Goal: Task Accomplishment & Management: Use online tool/utility

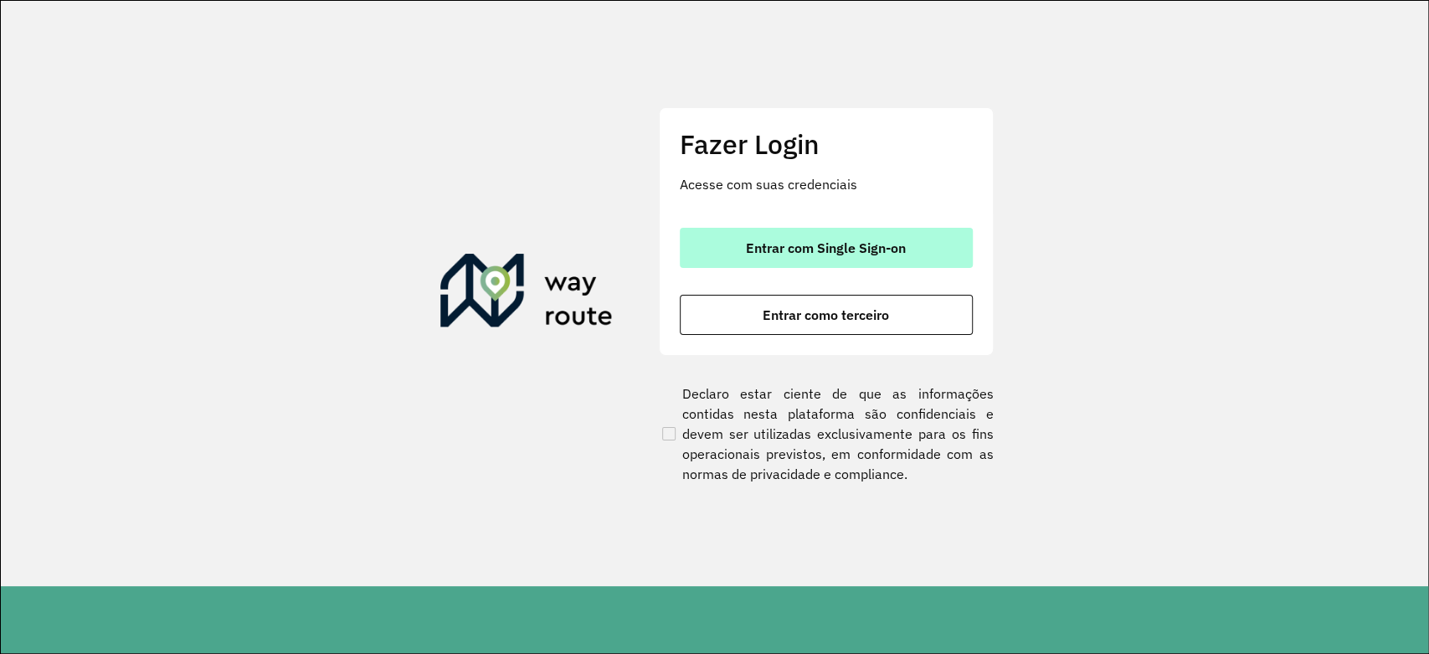
click at [927, 239] on button "Entrar com Single Sign-on" at bounding box center [826, 248] width 293 height 40
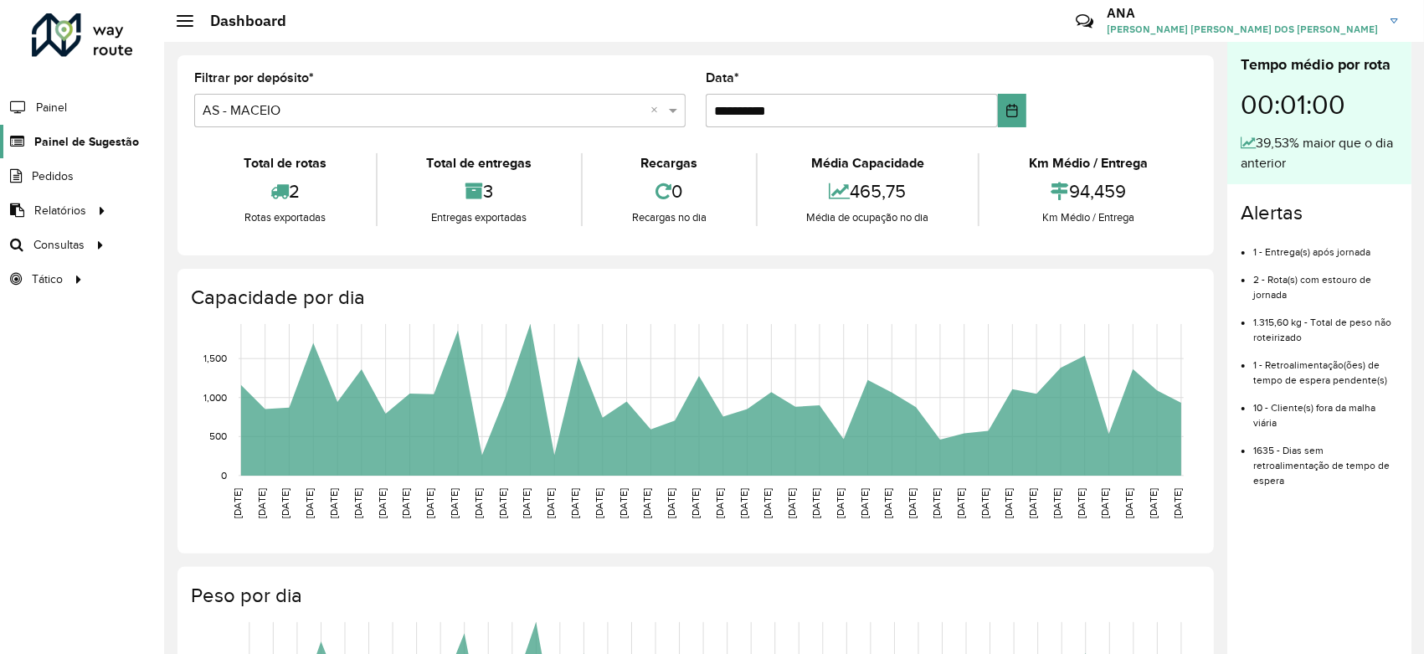
click at [100, 147] on span "Painel de Sugestão" at bounding box center [86, 142] width 105 height 18
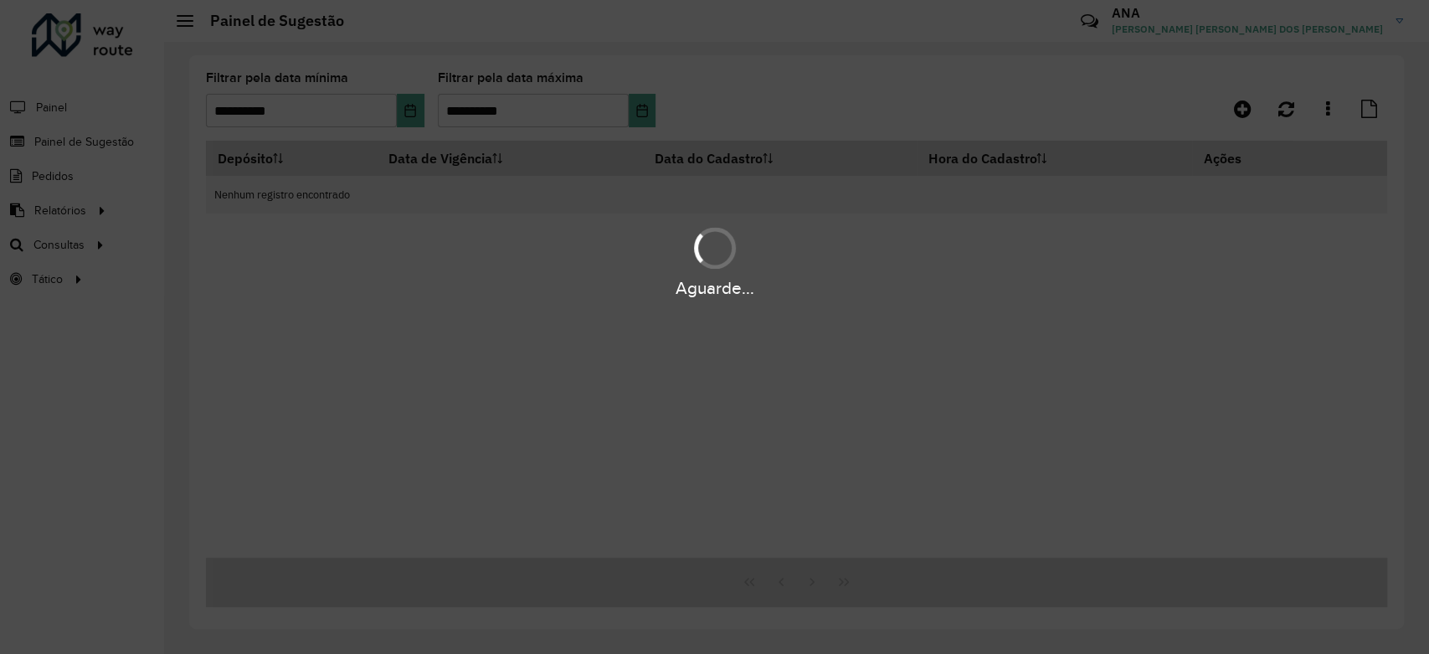
click at [419, 111] on div "Aguarde..." at bounding box center [714, 327] width 1429 height 654
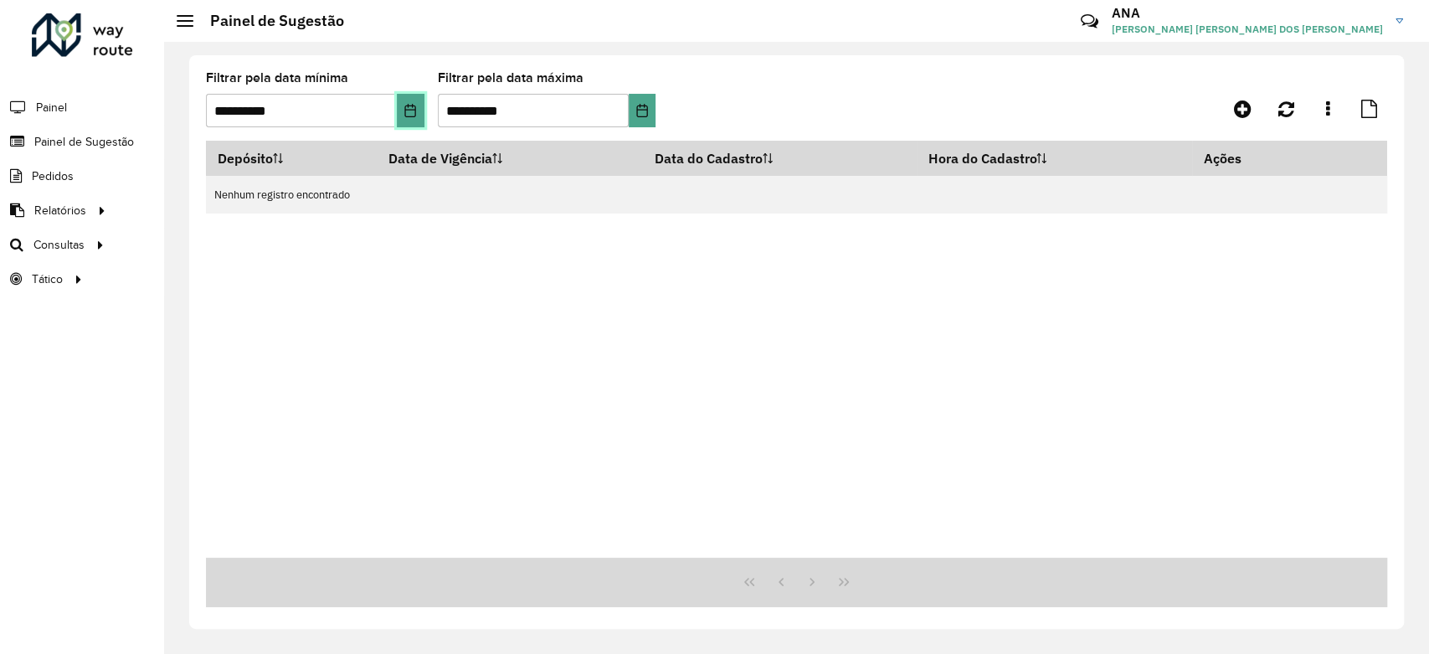
click at [417, 112] on button "Choose Date" at bounding box center [411, 110] width 28 height 33
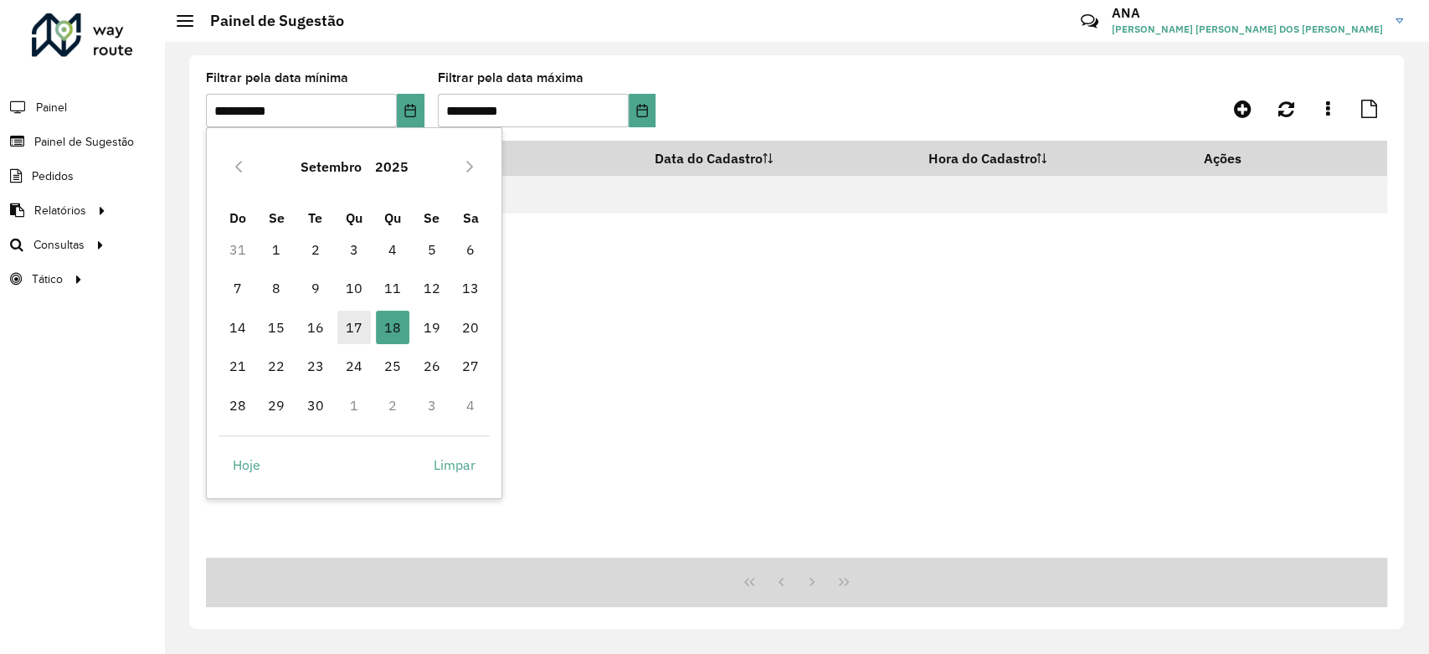
click at [351, 329] on span "17" at bounding box center [353, 327] width 33 height 33
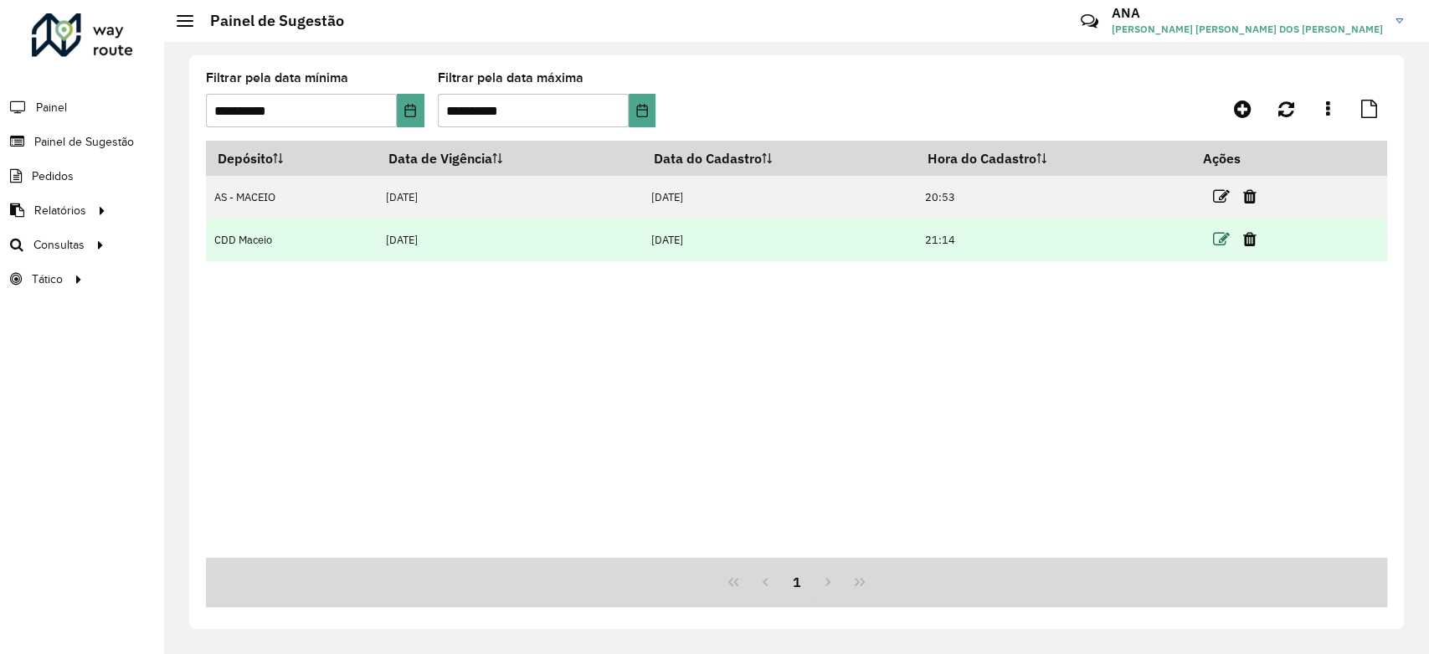
click at [1226, 247] on icon at bounding box center [1221, 239] width 17 height 17
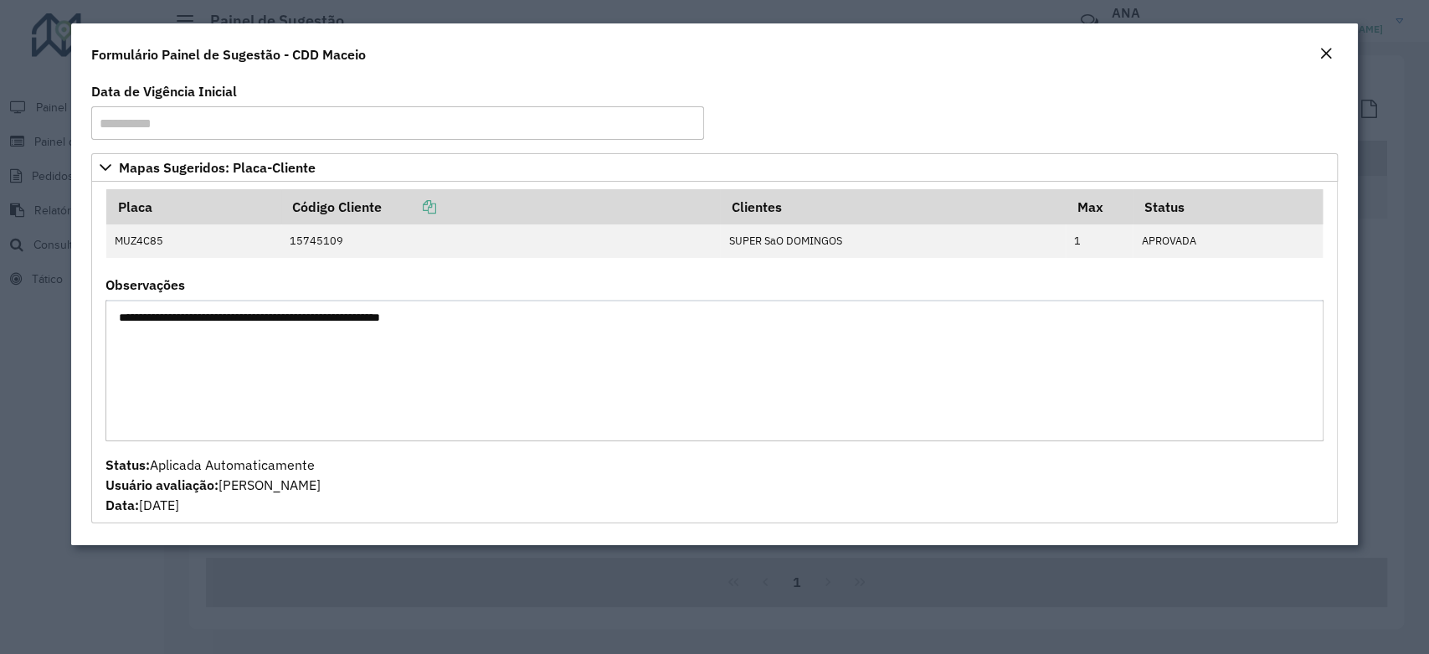
click at [0, 332] on modal-container "**********" at bounding box center [714, 327] width 1429 height 654
click at [1331, 54] on em "Close" at bounding box center [1326, 53] width 13 height 13
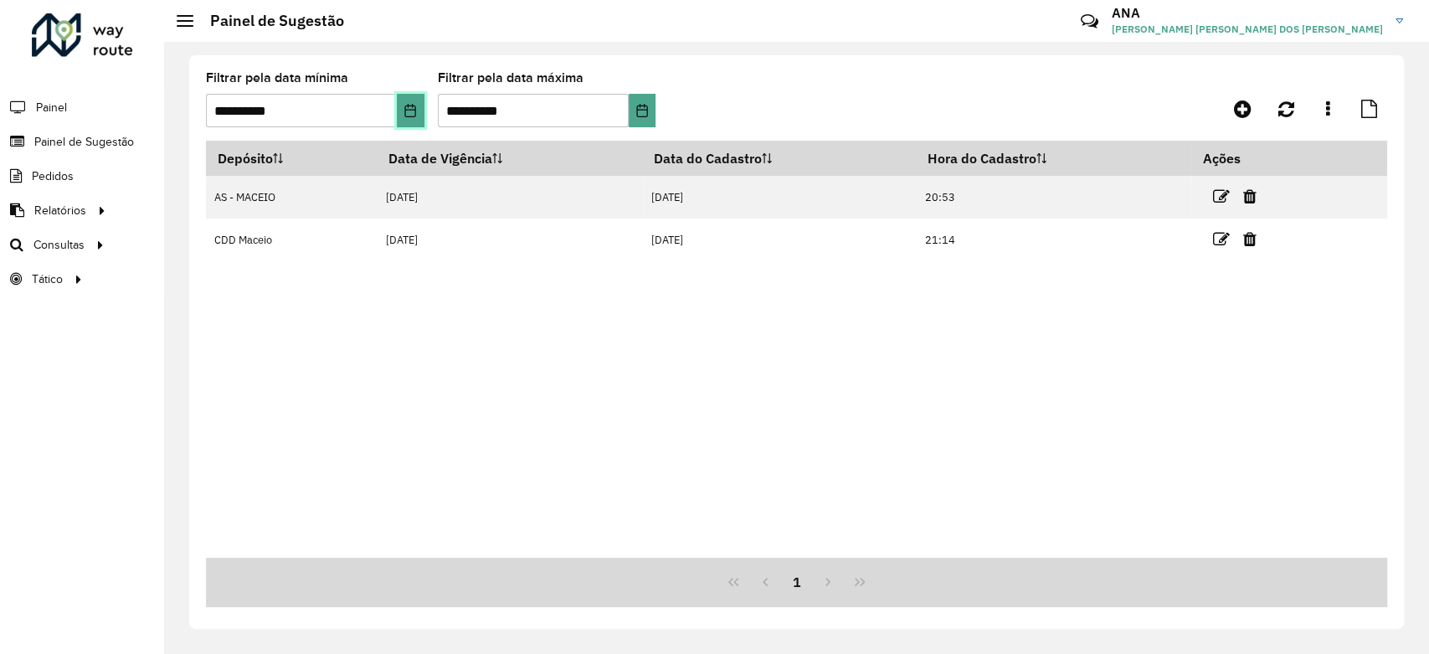
click at [402, 116] on button "Choose Date" at bounding box center [411, 110] width 28 height 33
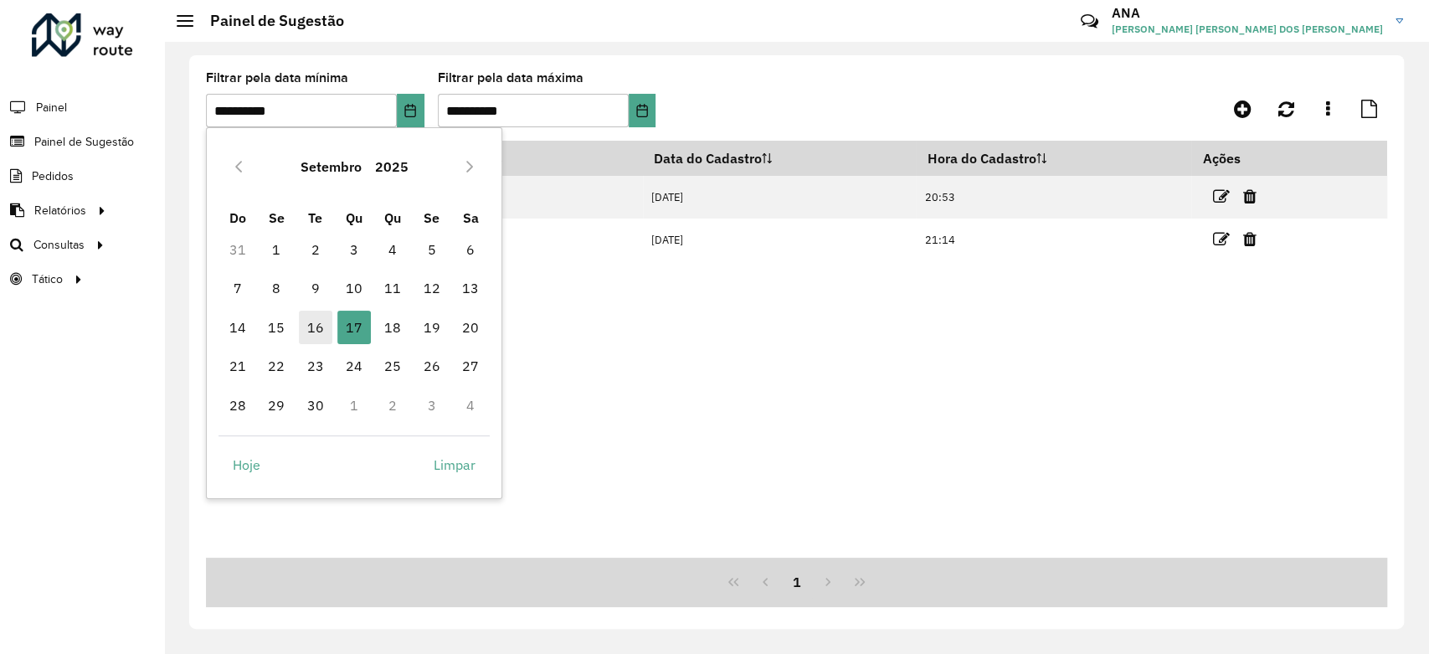
click at [314, 313] on span "16" at bounding box center [315, 327] width 33 height 33
type input "**********"
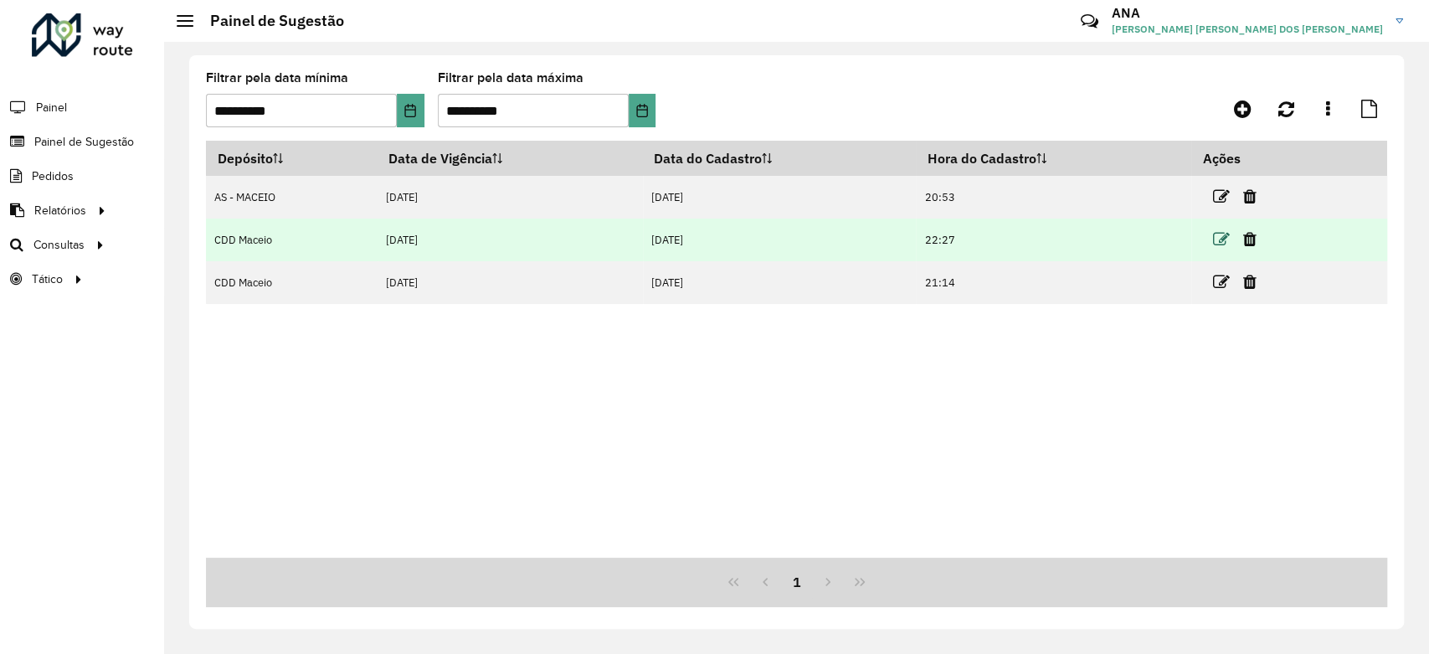
click at [1226, 240] on icon at bounding box center [1221, 239] width 17 height 17
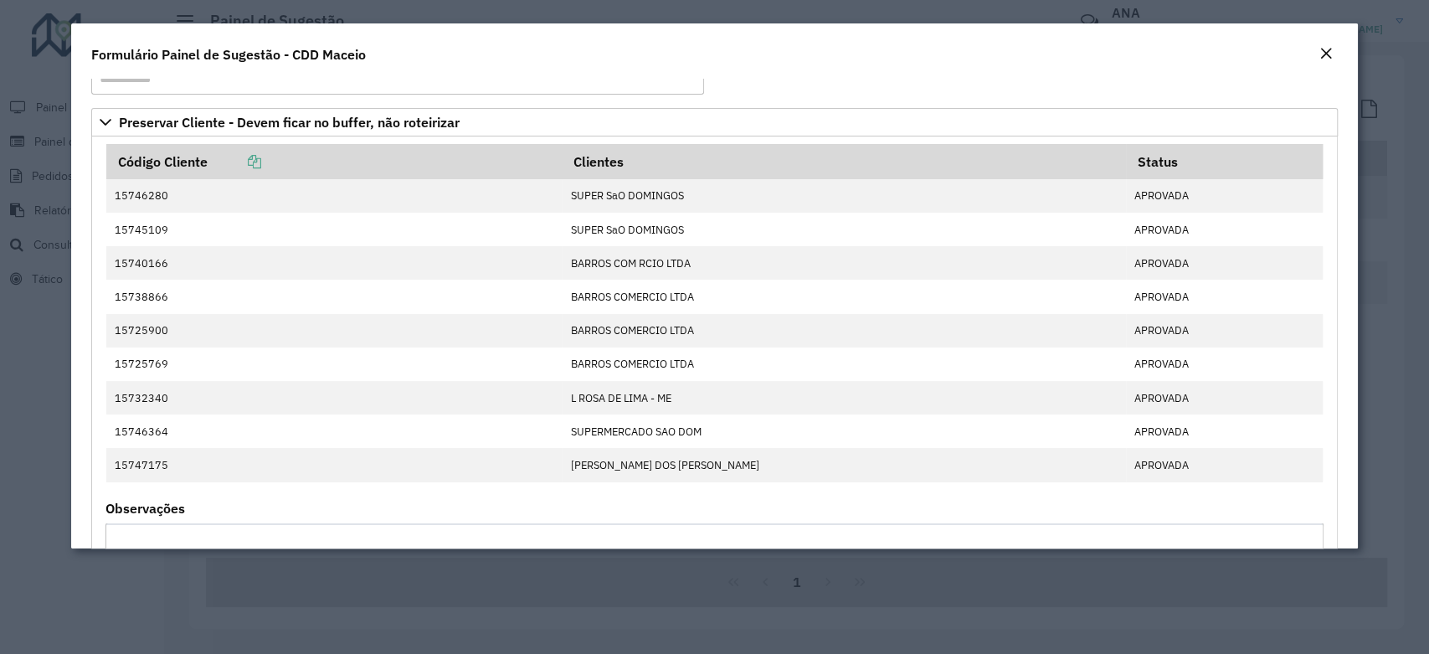
scroll to position [46, 0]
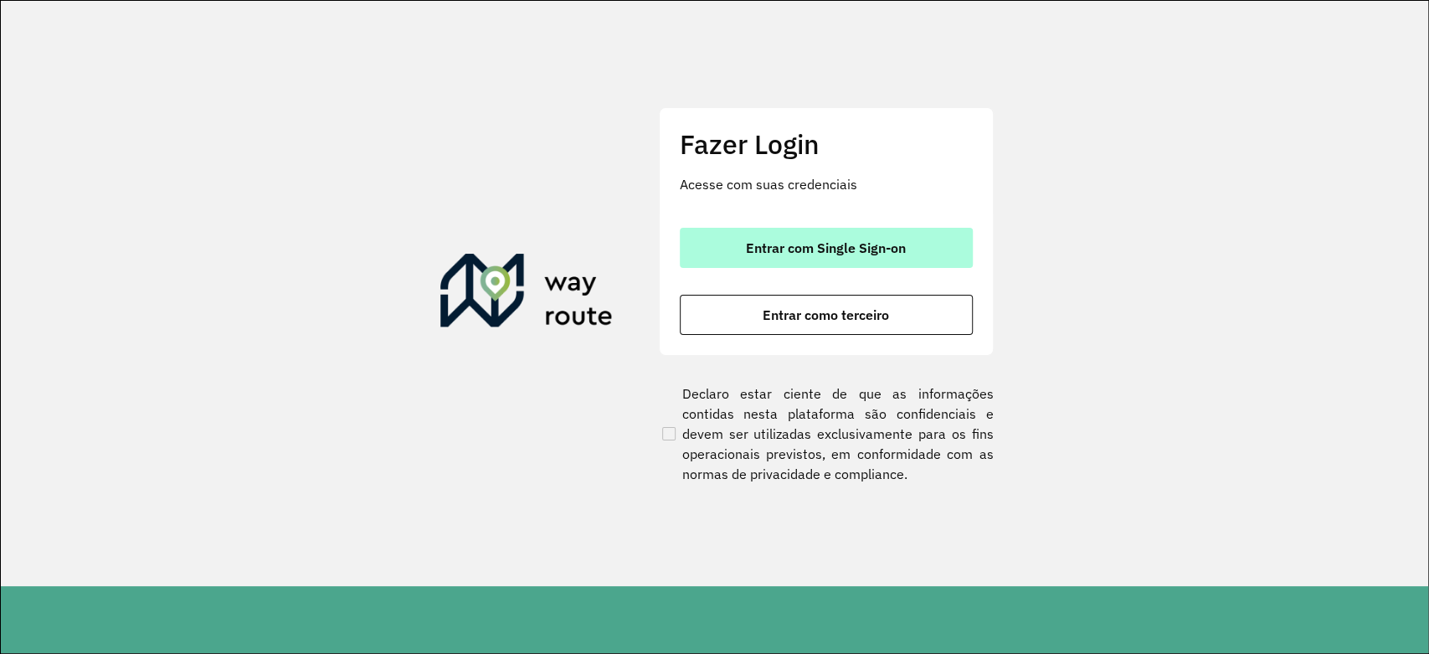
click at [843, 246] on span "Entrar com Single Sign-on" at bounding box center [826, 247] width 160 height 13
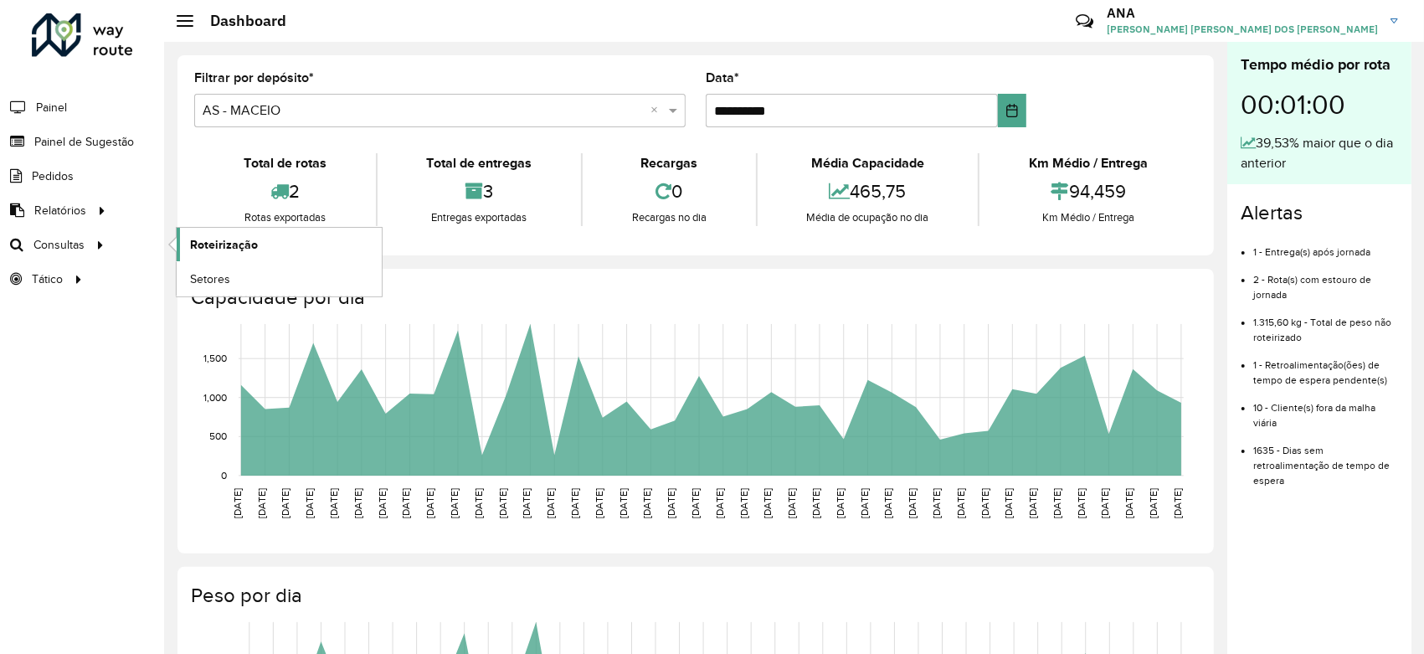
click at [244, 240] on span "Roteirização" at bounding box center [224, 245] width 68 height 18
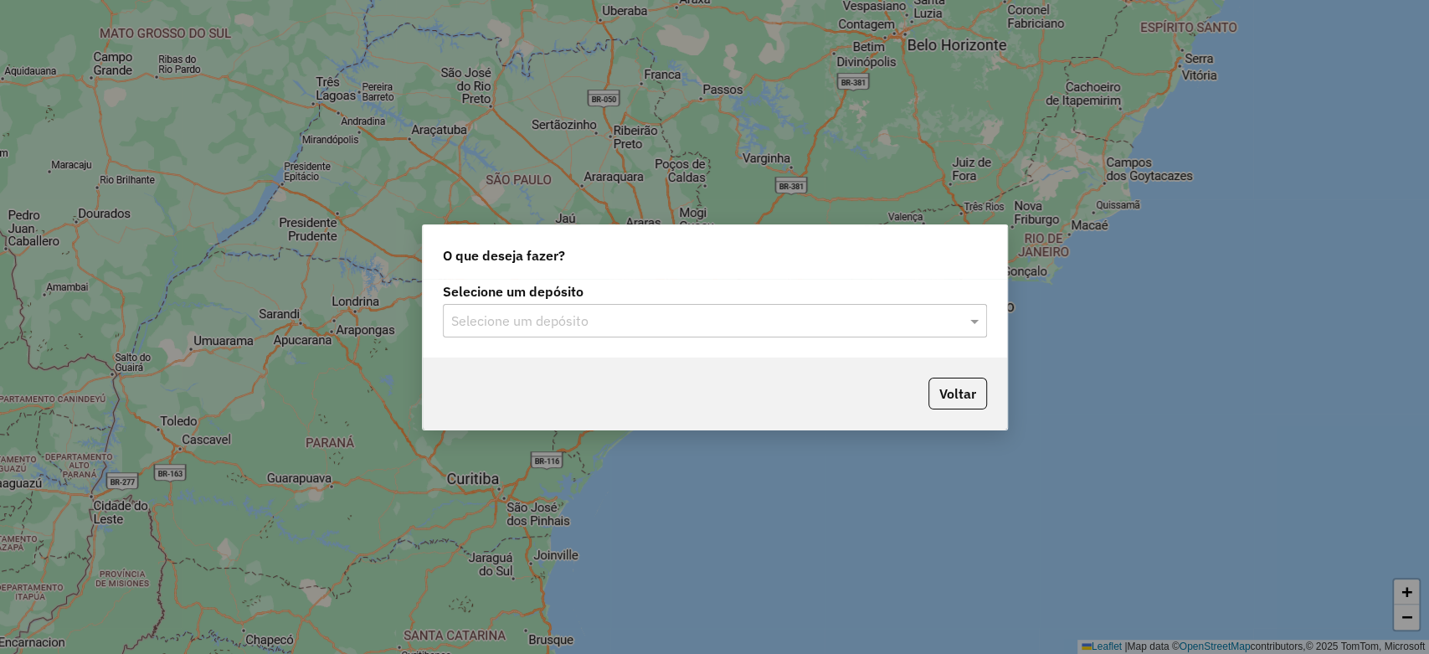
click at [575, 319] on input "text" at bounding box center [698, 321] width 494 height 20
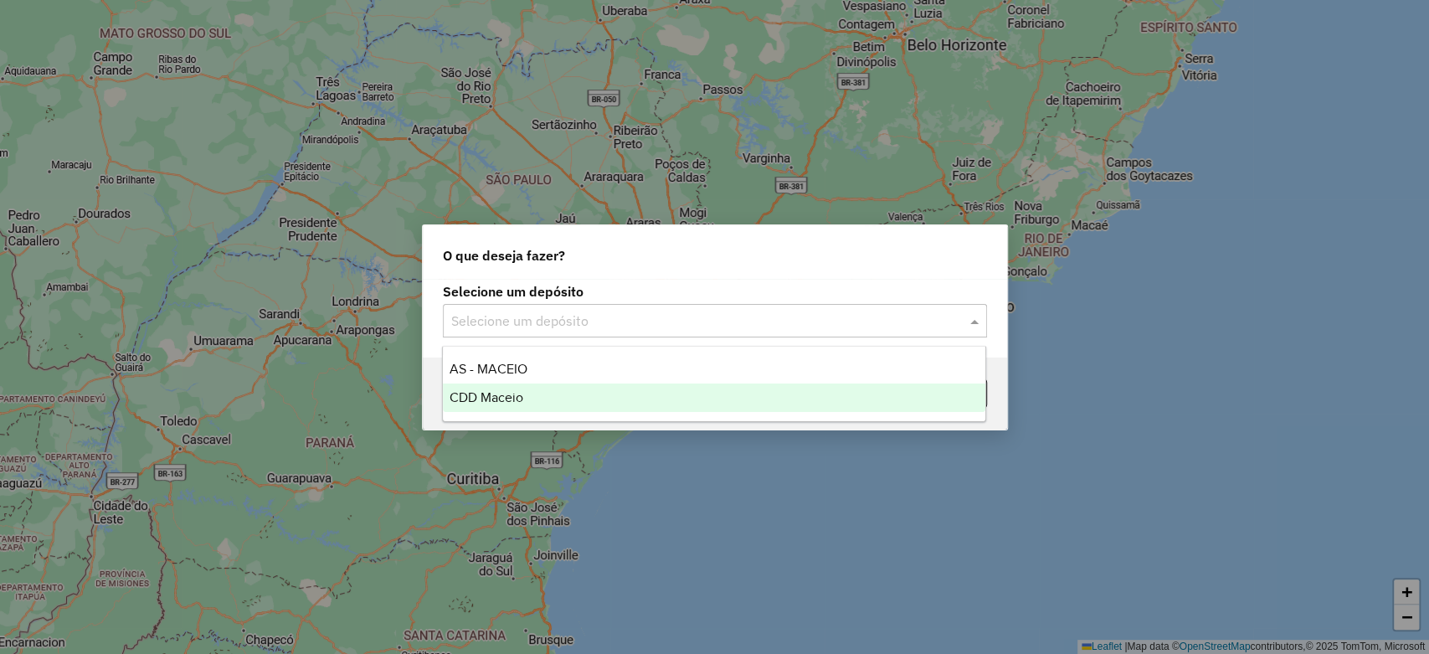
click at [569, 390] on div "CDD Maceio" at bounding box center [714, 397] width 543 height 28
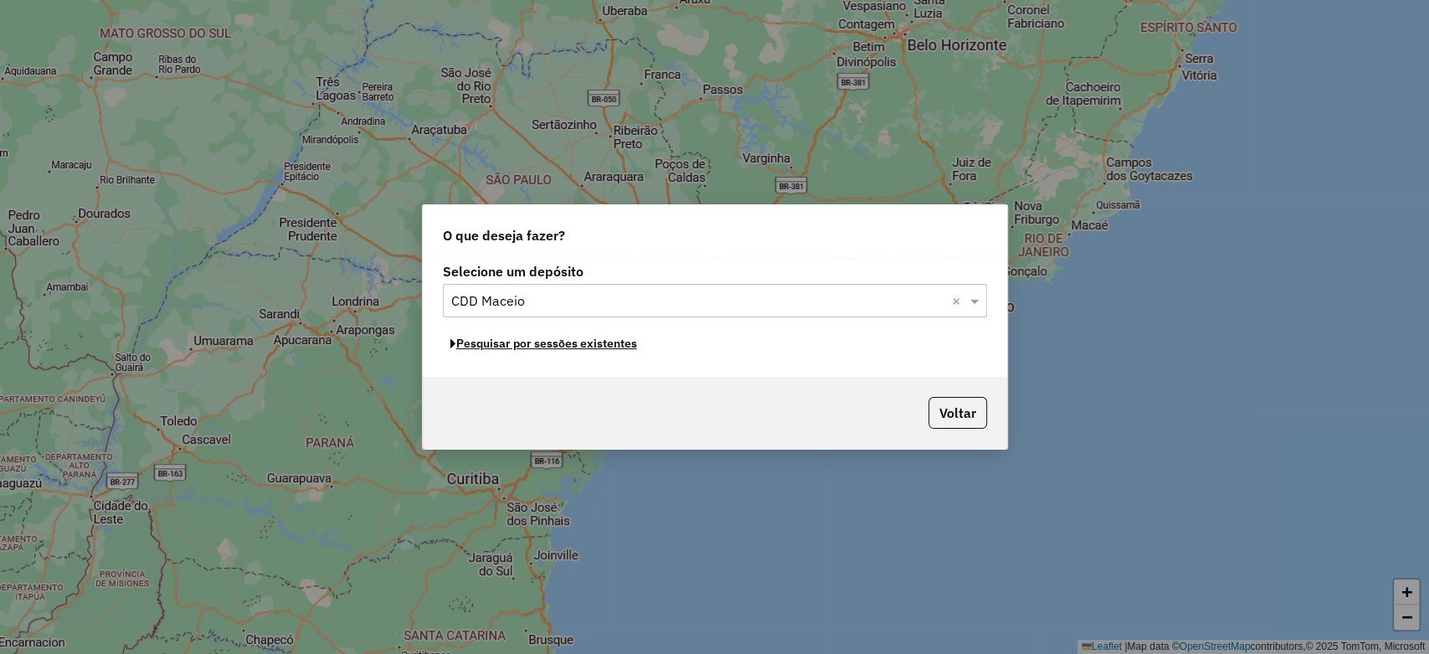
click at [523, 343] on button "Pesquisar por sessões existentes" at bounding box center [544, 344] width 202 height 26
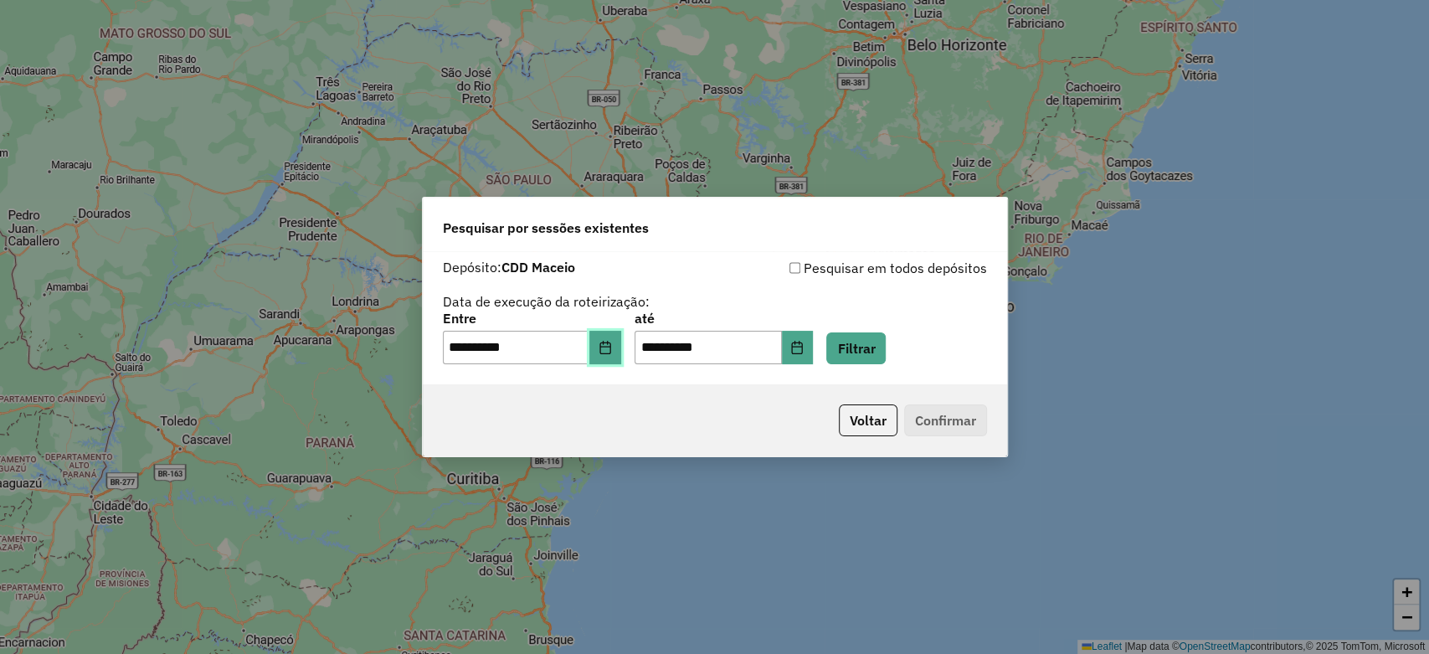
click at [612, 352] on icon "Choose Date" at bounding box center [605, 347] width 13 height 13
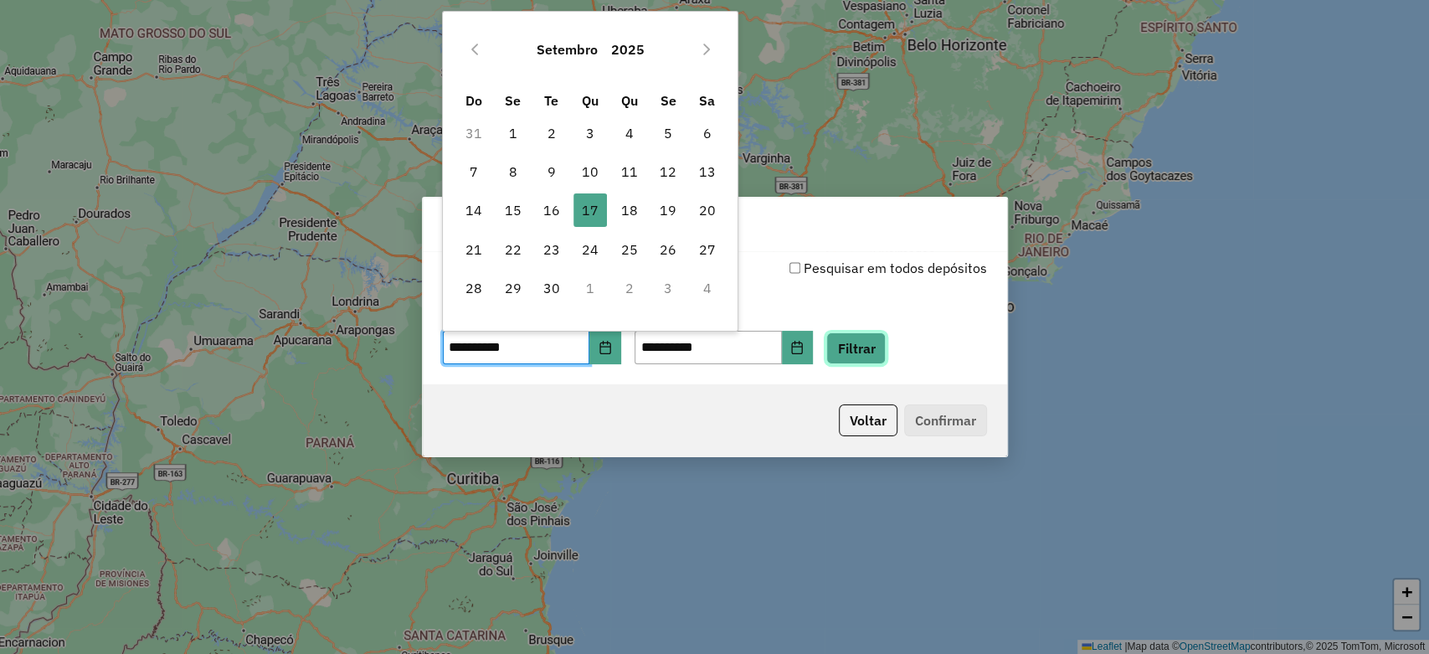
click at [886, 349] on button "Filtrar" at bounding box center [855, 348] width 59 height 32
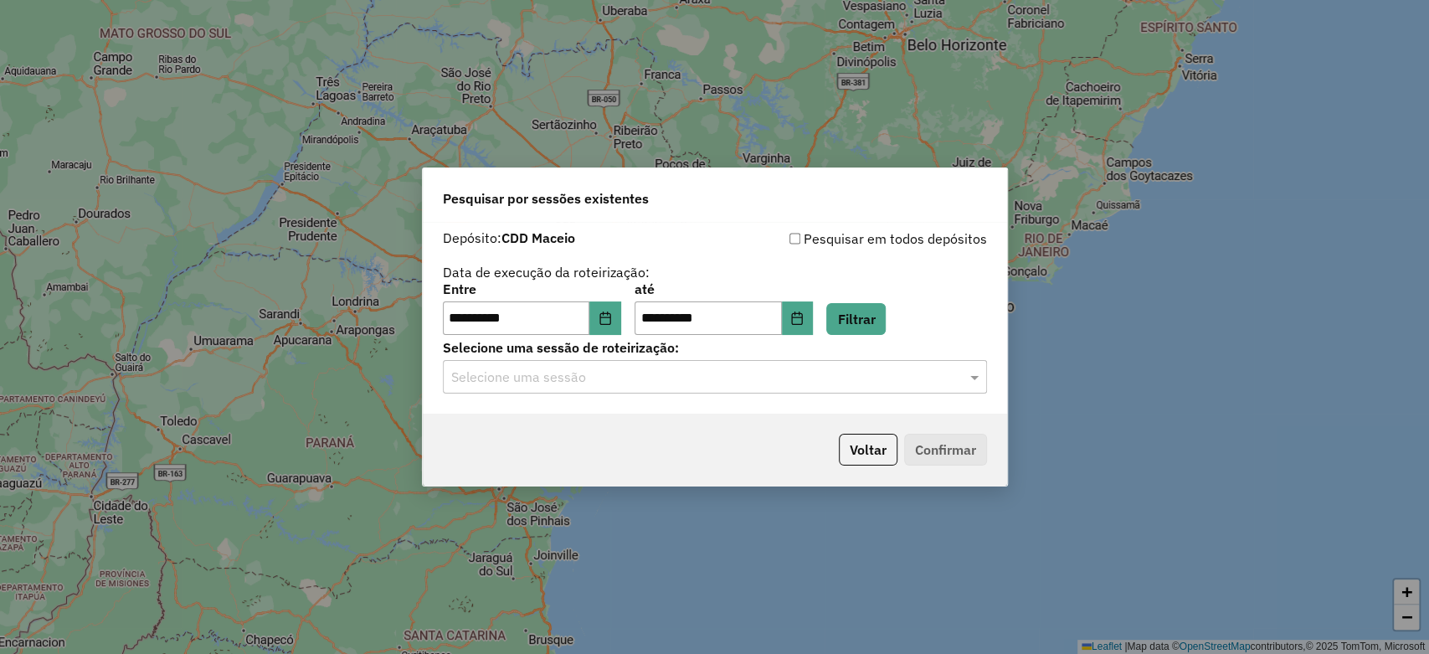
click at [714, 382] on input "text" at bounding box center [698, 378] width 494 height 20
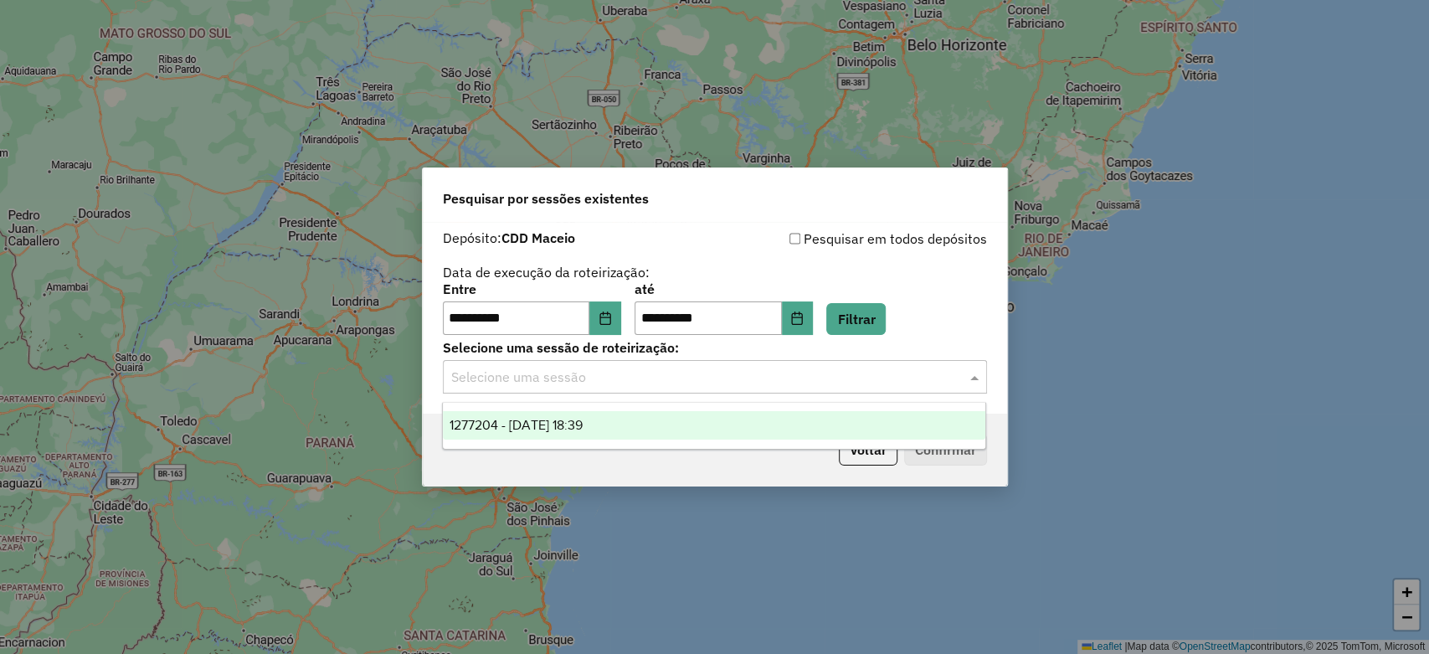
click at [719, 420] on div "1277204 - [DATE] 18:39" at bounding box center [714, 425] width 543 height 28
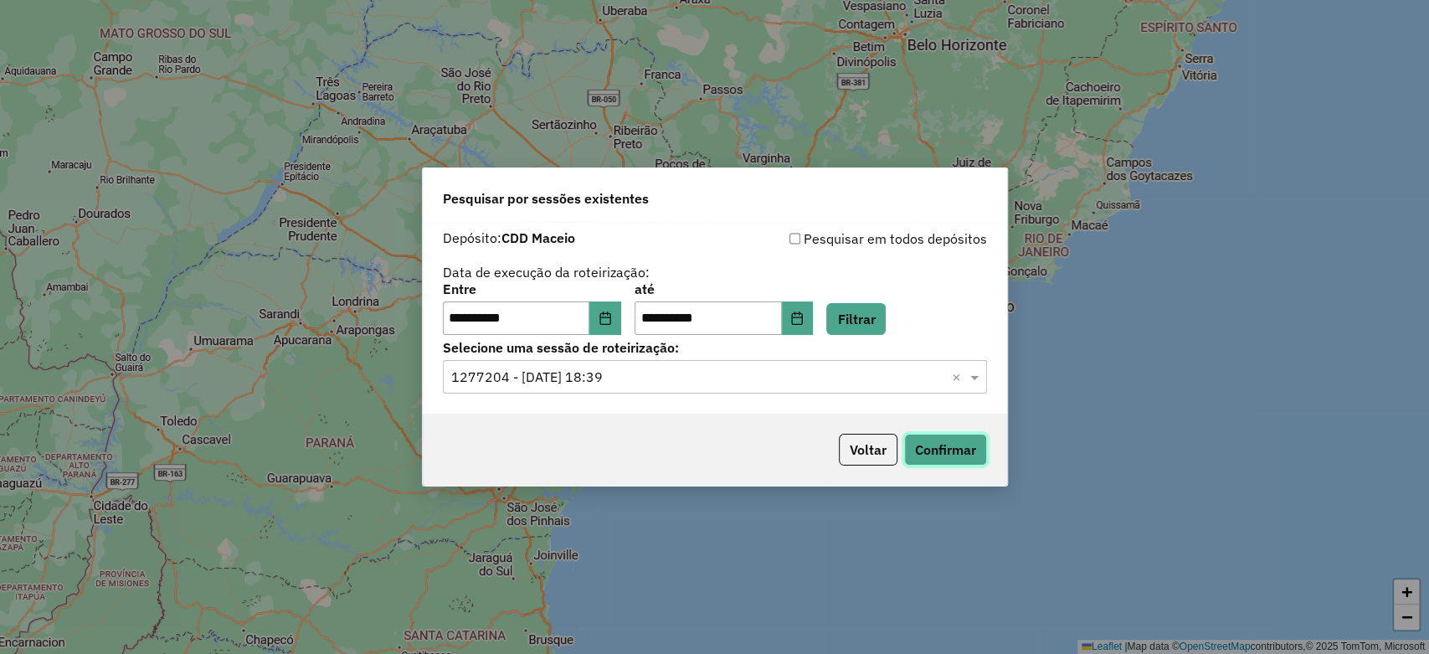
click at [938, 447] on button "Confirmar" at bounding box center [945, 450] width 83 height 32
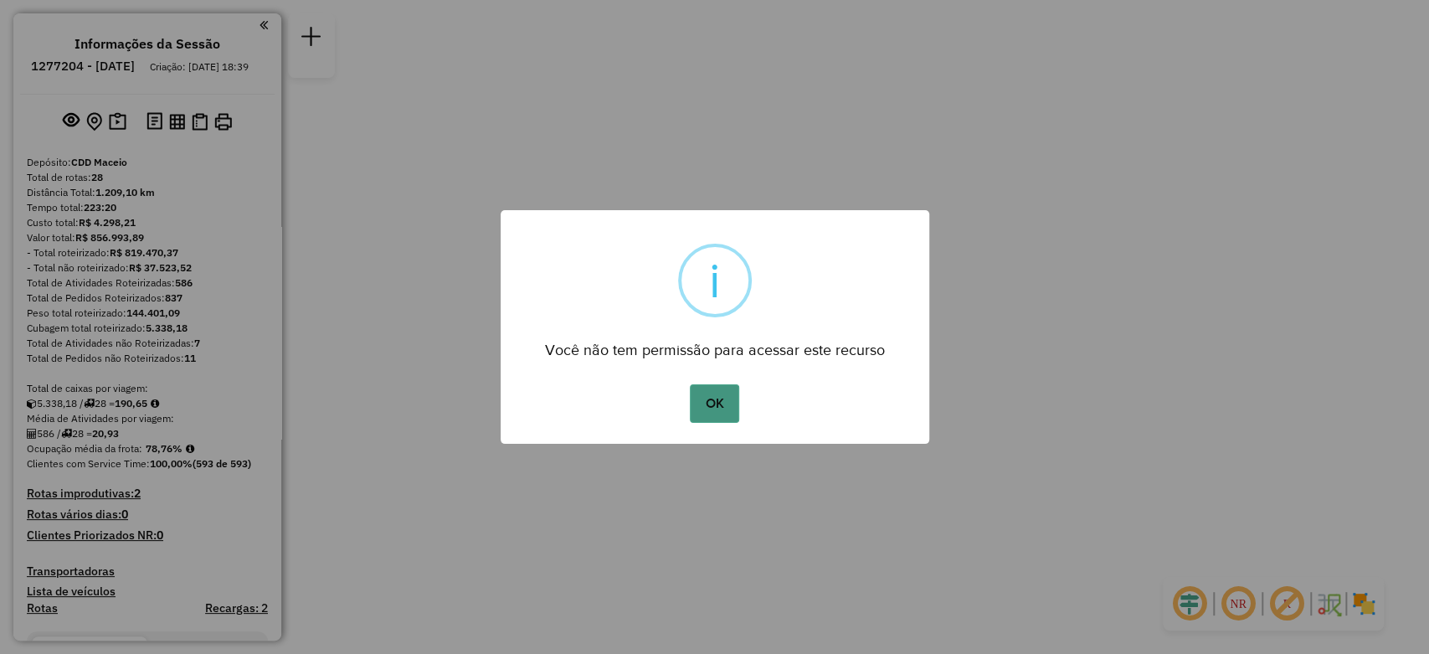
drag, startPoint x: 1366, startPoint y: 59, endPoint x: 709, endPoint y: 399, distance: 740.0
click at [709, 399] on button "OK" at bounding box center [714, 403] width 49 height 39
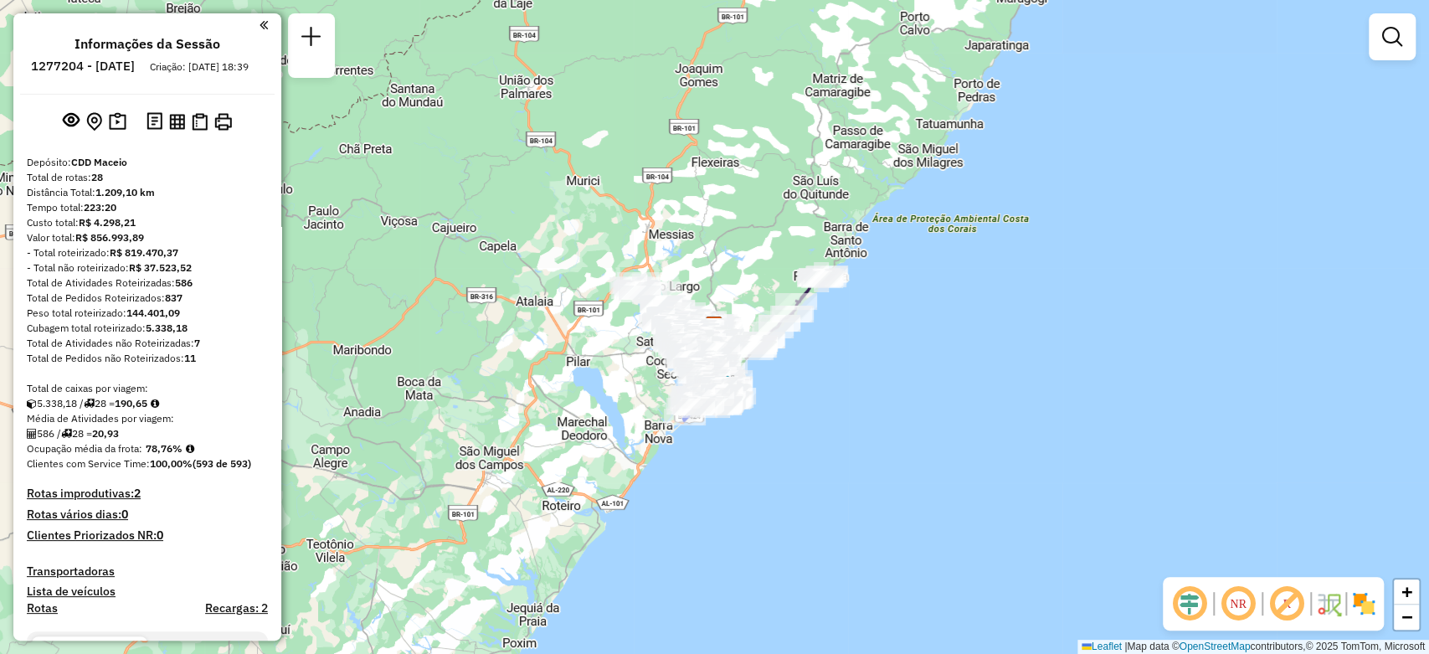
scroll to position [1361, 0]
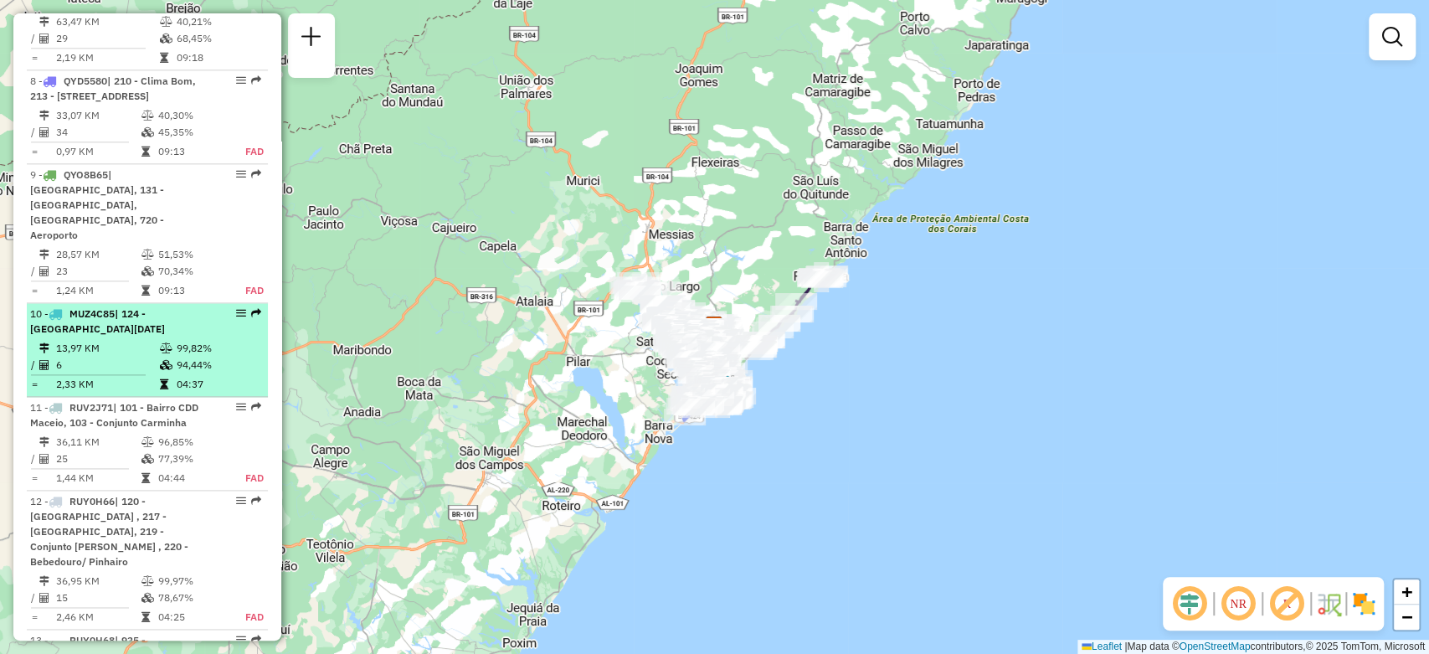
select select "**********"
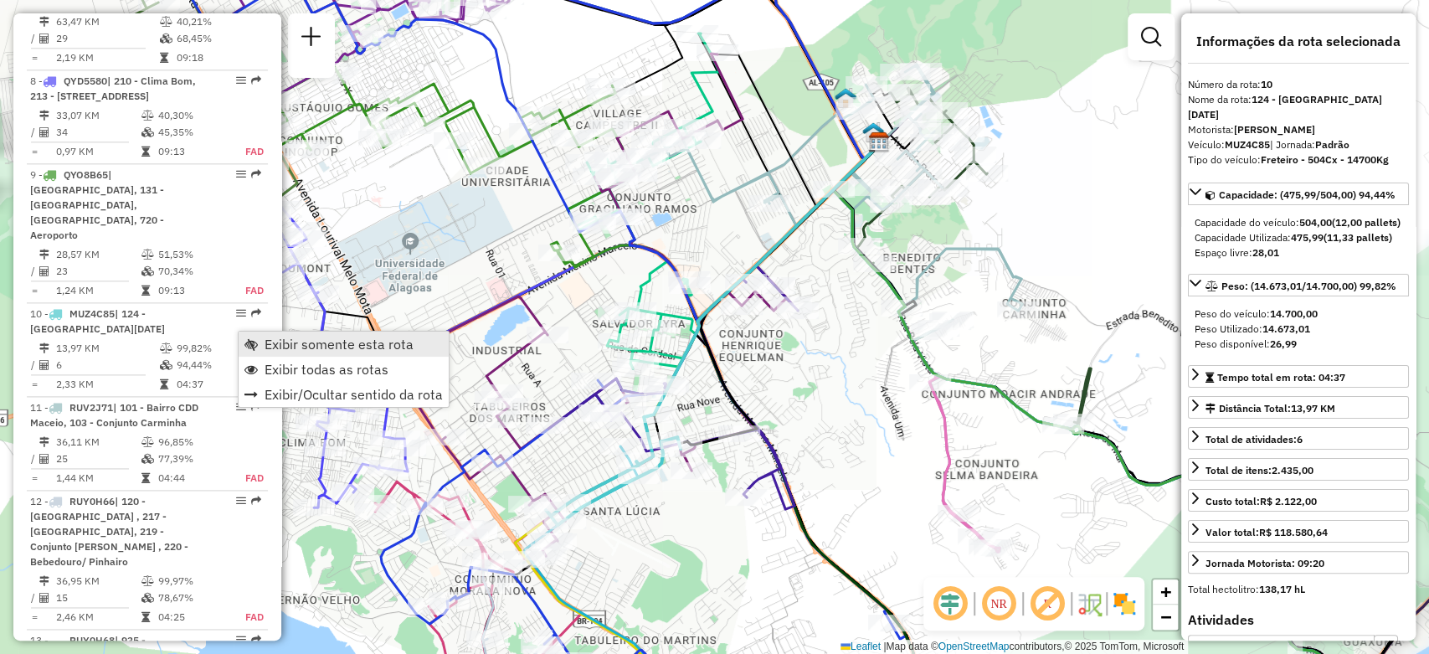
click at [254, 347] on span "Exibir somente esta rota" at bounding box center [250, 343] width 13 height 13
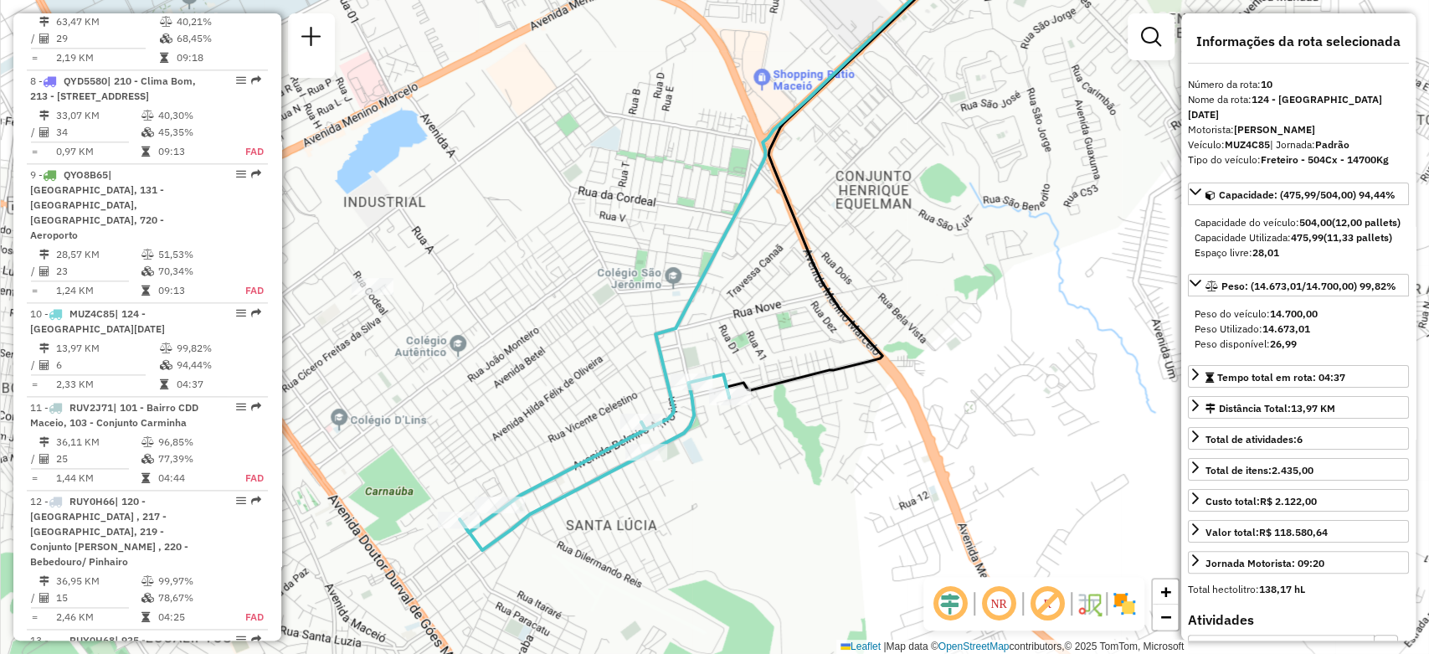
click at [993, 601] on em at bounding box center [999, 604] width 40 height 40
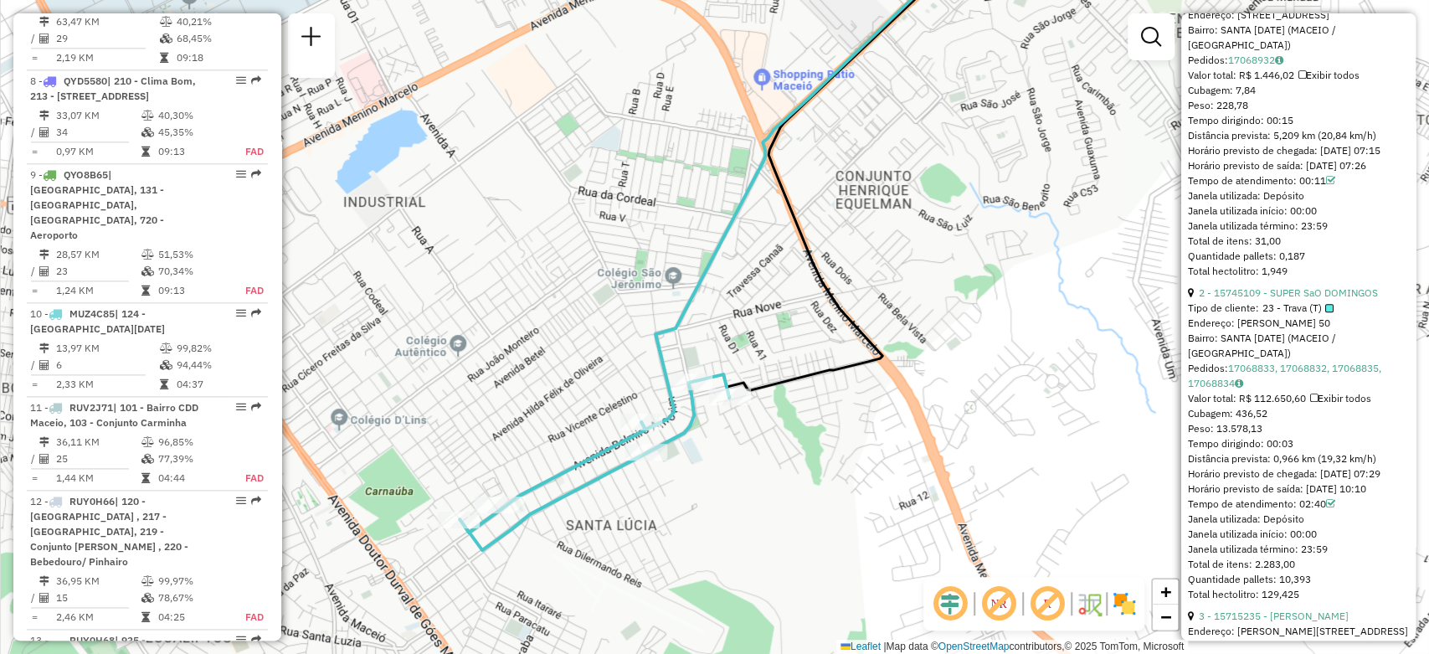
scroll to position [837, 0]
